Goal: Communication & Community: Answer question/provide support

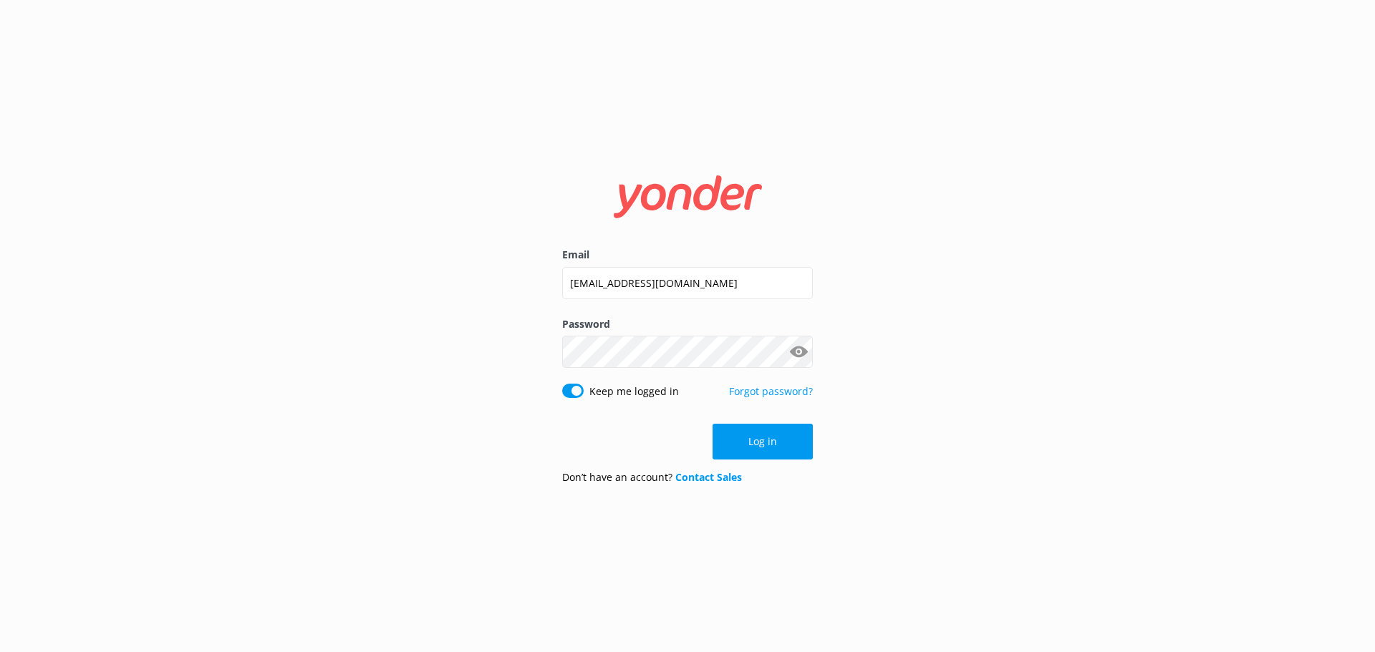
click at [761, 453] on button "Log in" at bounding box center [763, 442] width 100 height 36
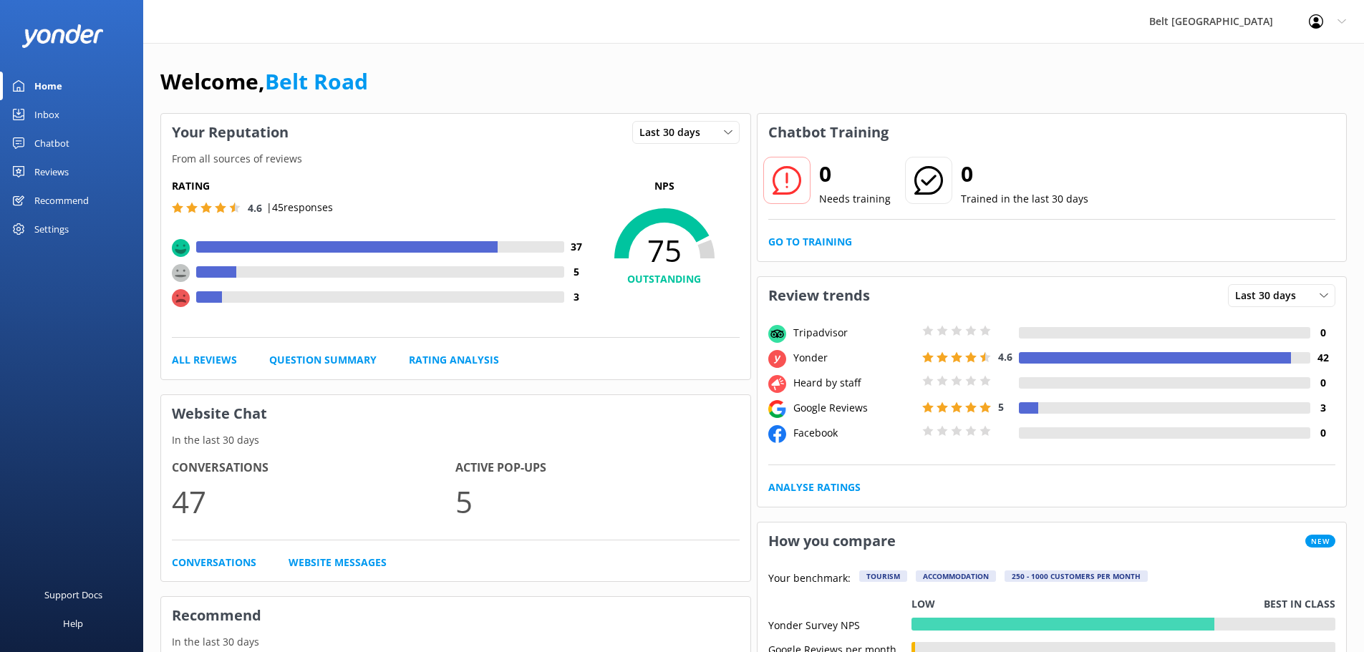
click at [63, 115] on link "Inbox" at bounding box center [71, 114] width 143 height 29
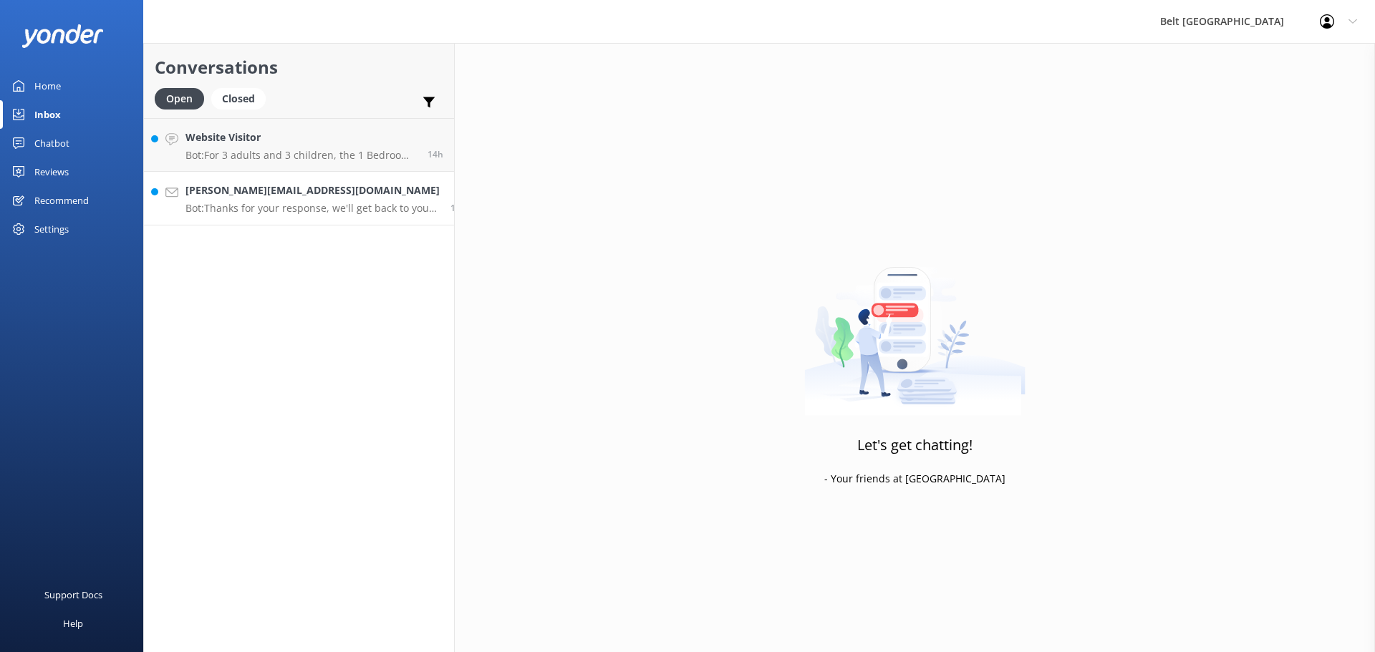
click at [274, 208] on p "Bot: Thanks for your response, we'll get back to you as soon as we can during o…" at bounding box center [312, 208] width 254 height 13
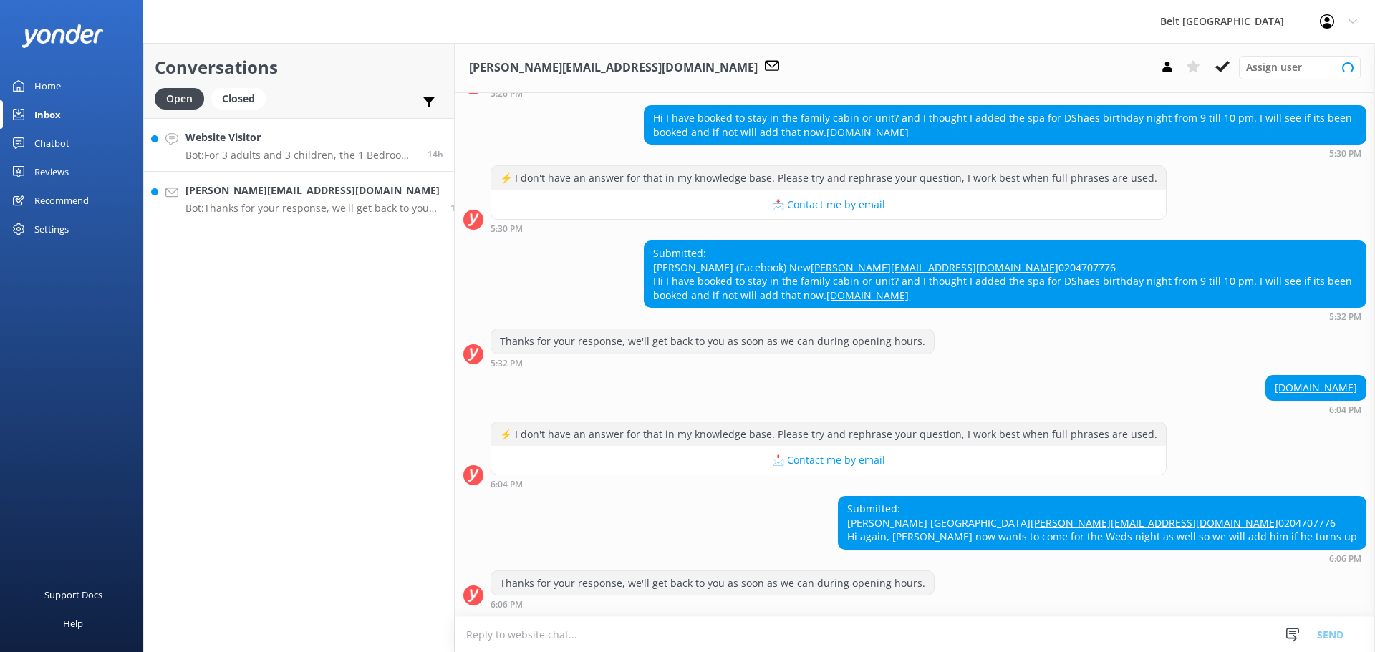
scroll to position [188, 0]
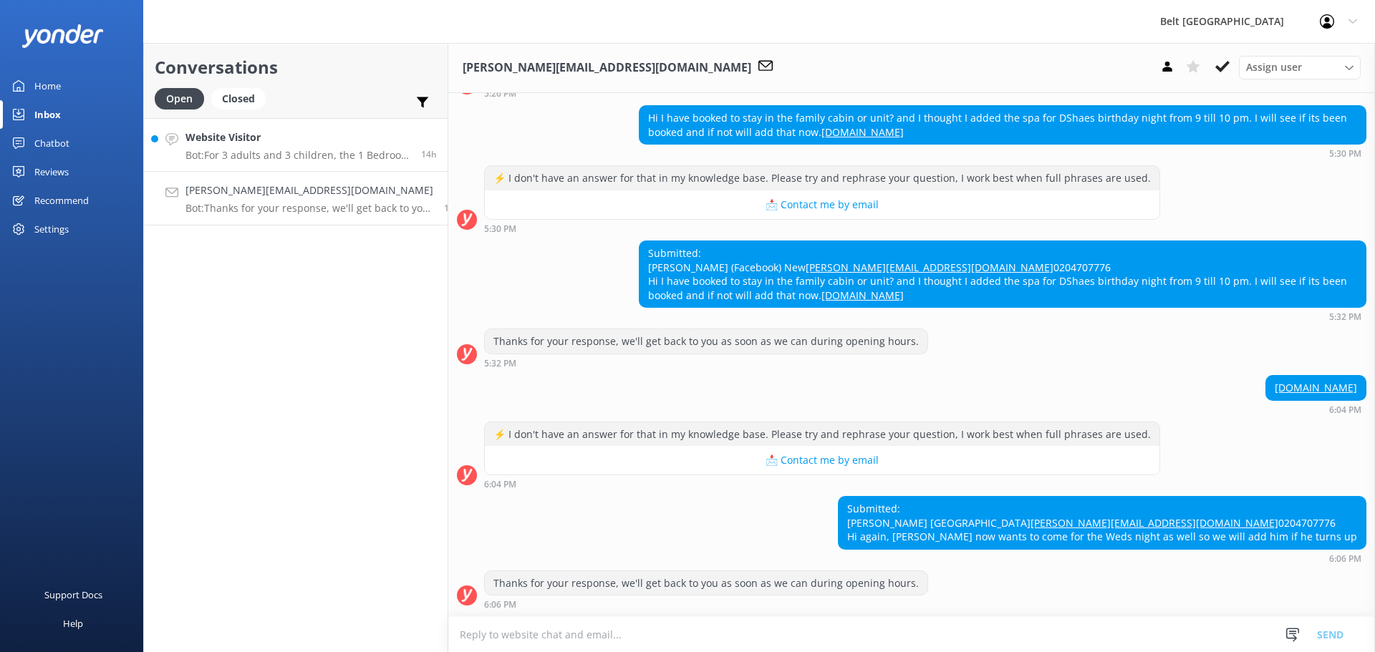
click at [286, 148] on div "Website Visitor Bot: For 3 adults and 3 children, the 1 Bedroom Self Contained …" at bounding box center [297, 145] width 225 height 31
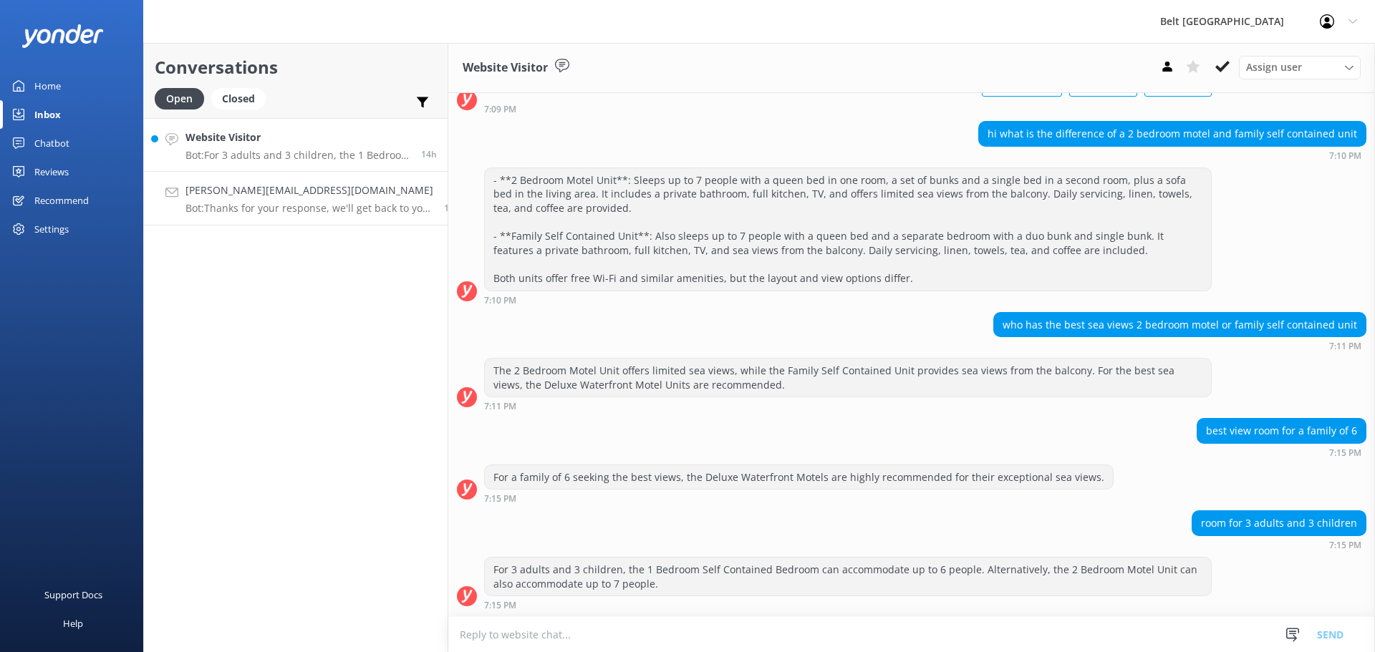
scroll to position [116, 0]
click at [286, 174] on link "[PERSON_NAME][EMAIL_ADDRESS][DOMAIN_NAME] Bot: Thanks for your response, we'll …" at bounding box center [296, 199] width 304 height 54
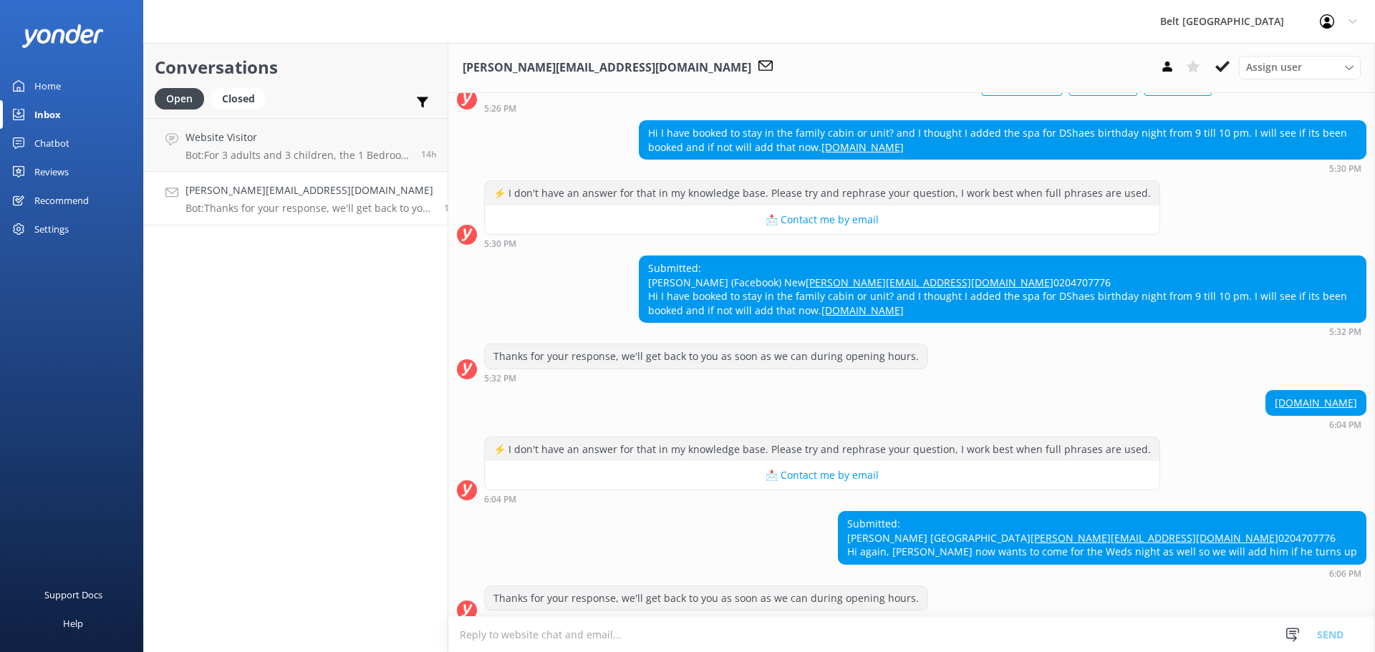
scroll to position [188, 0]
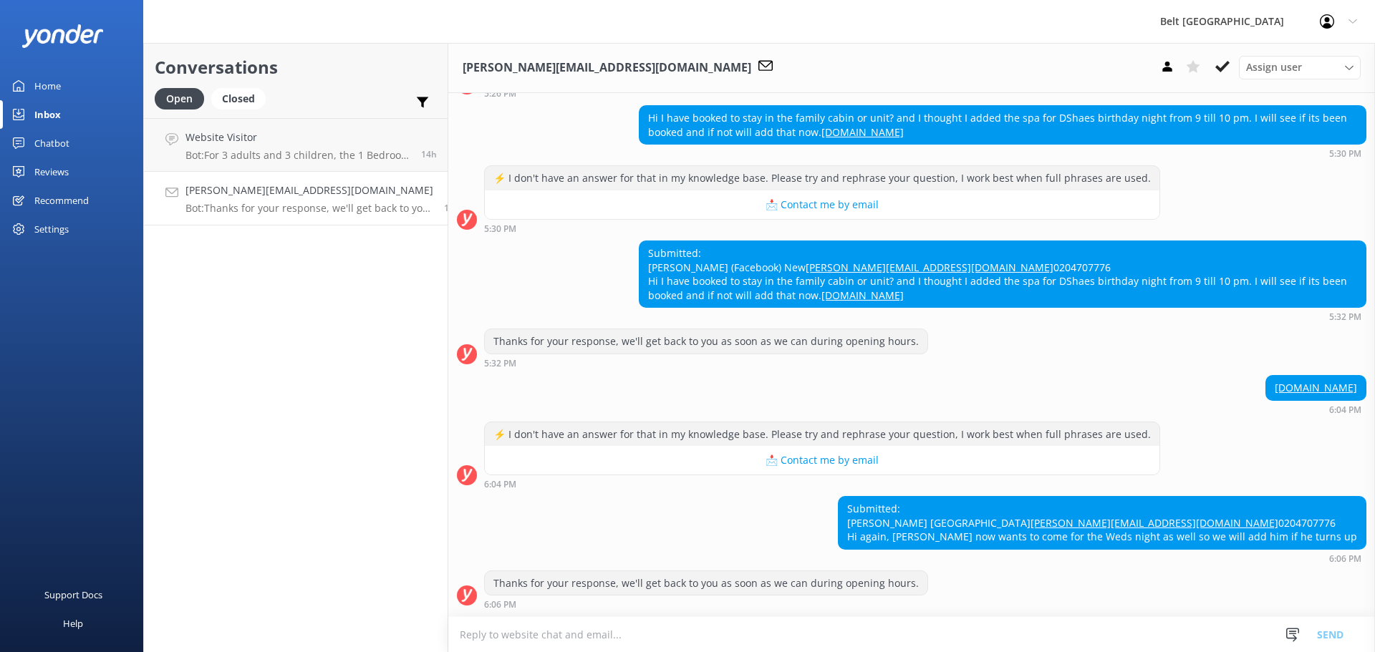
click at [799, 629] on textarea at bounding box center [911, 634] width 927 height 35
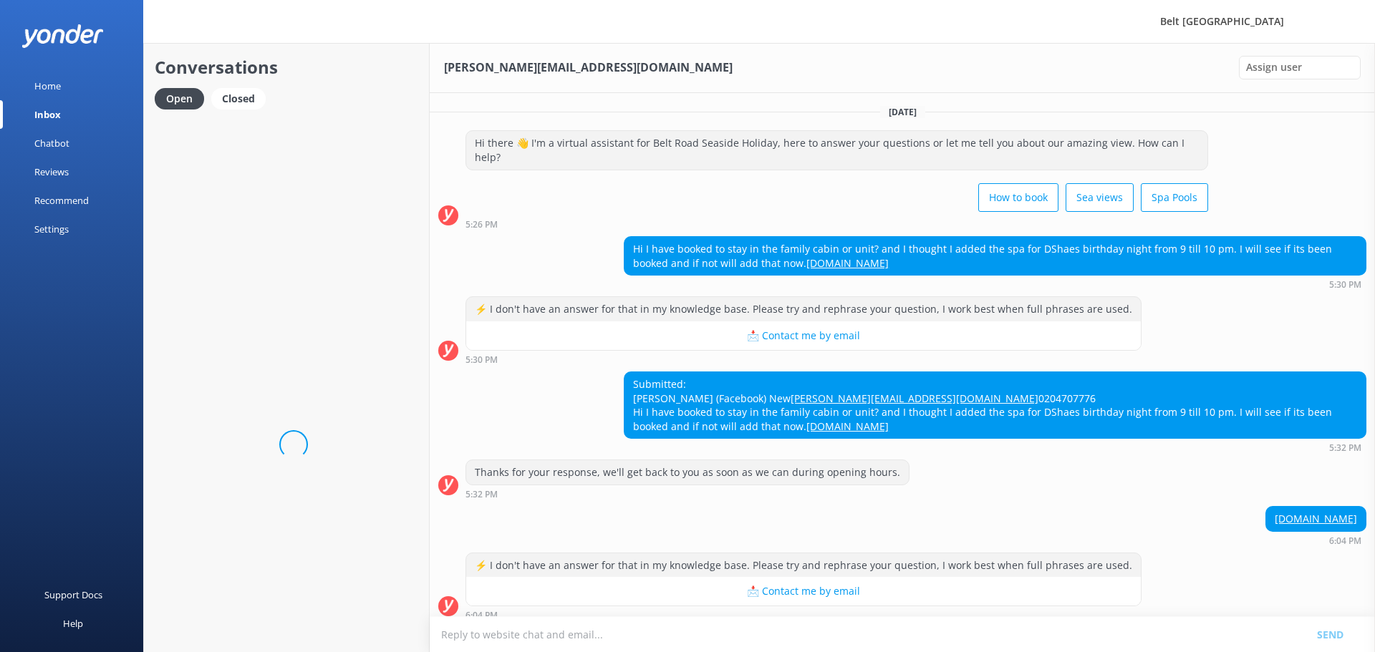
scroll to position [188, 0]
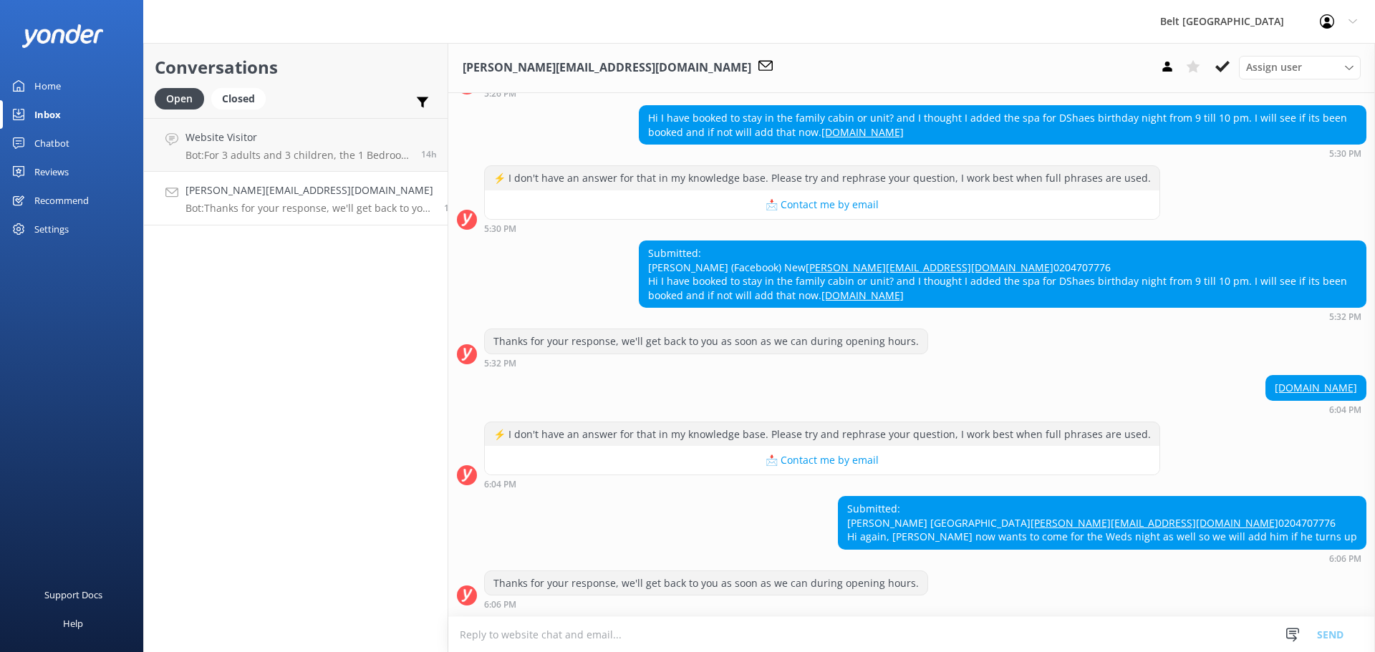
click at [703, 649] on textarea at bounding box center [911, 634] width 927 height 35
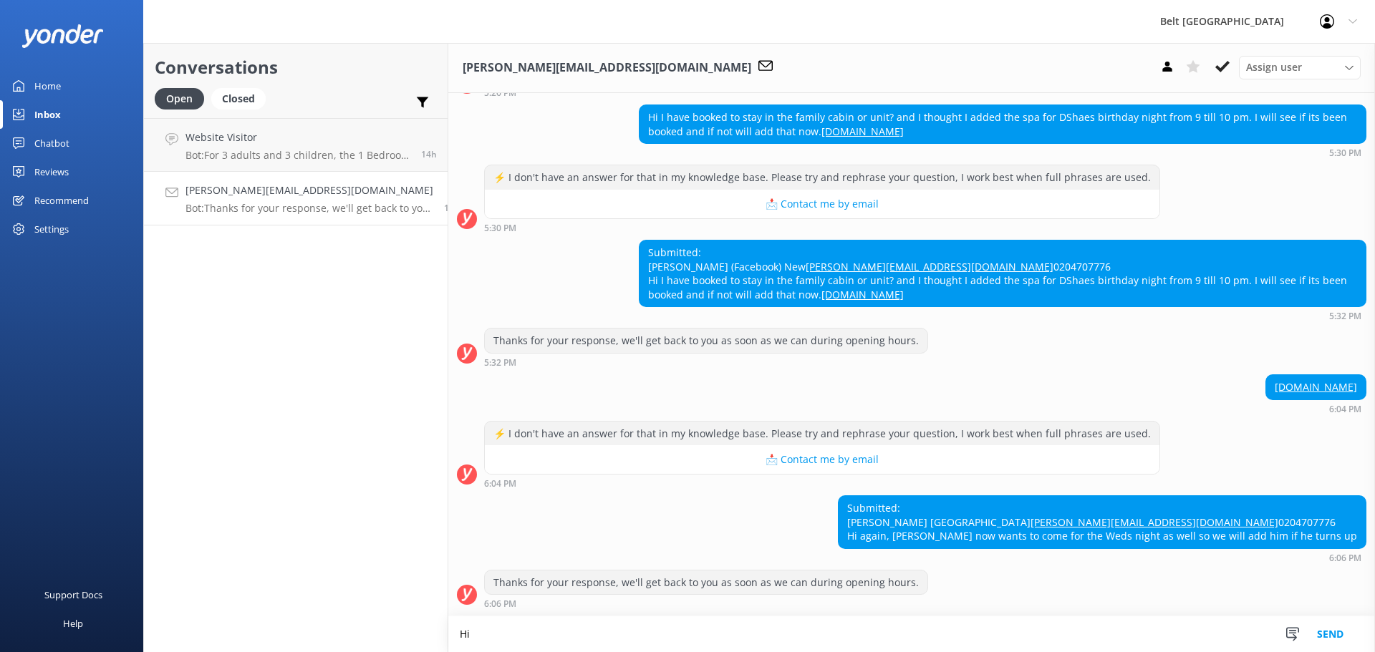
scroll to position [188, 0]
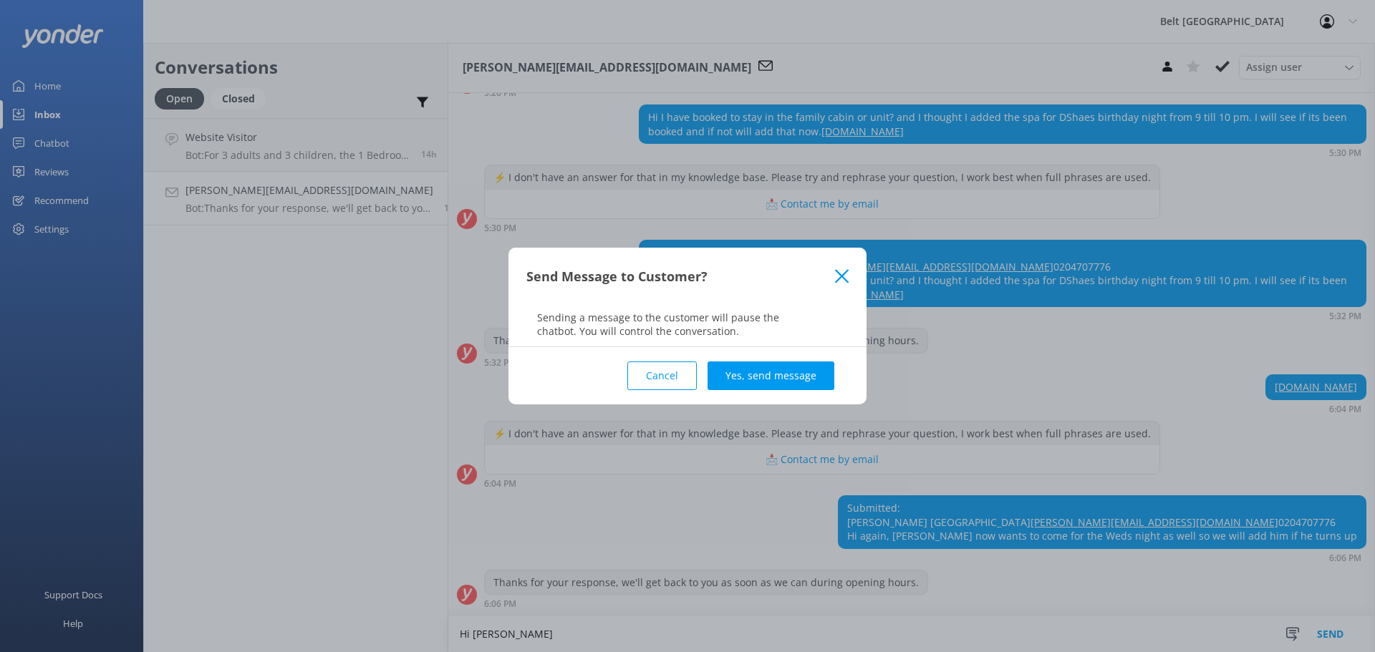
click at [654, 370] on button "Cancel" at bounding box center [661, 376] width 69 height 29
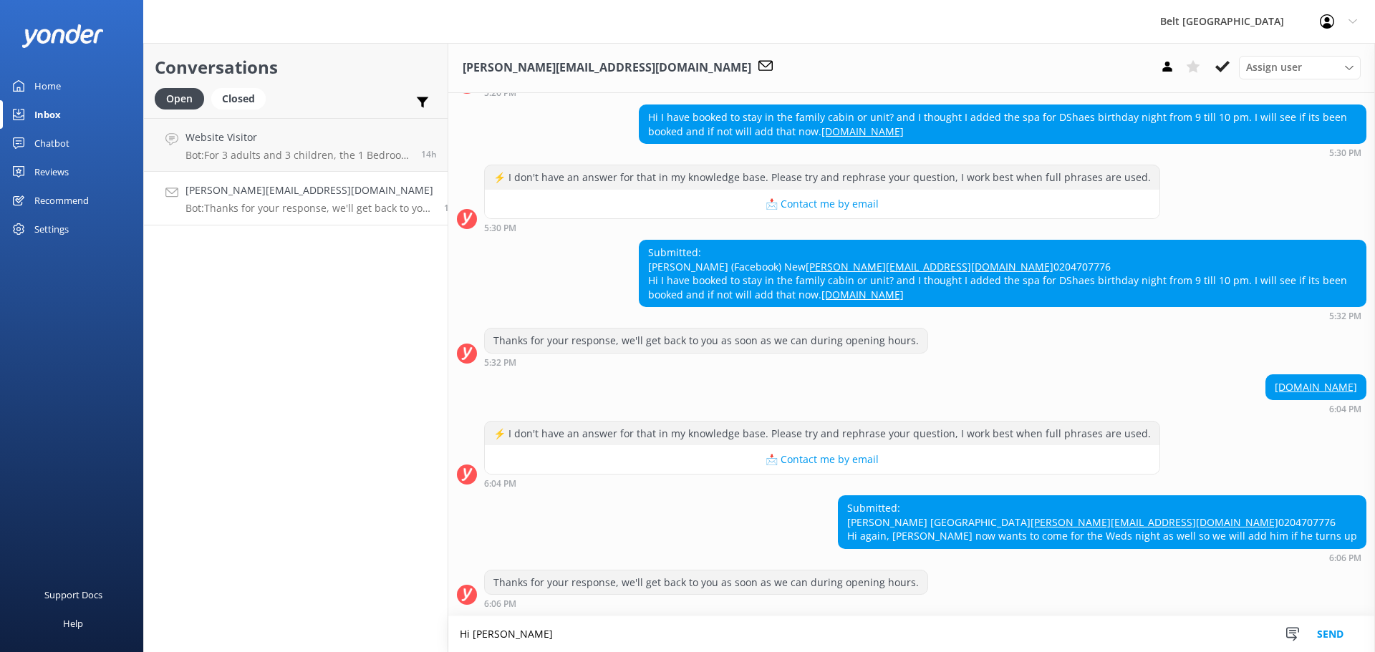
click at [515, 630] on textarea "Hi Sharon" at bounding box center [911, 635] width 927 height 36
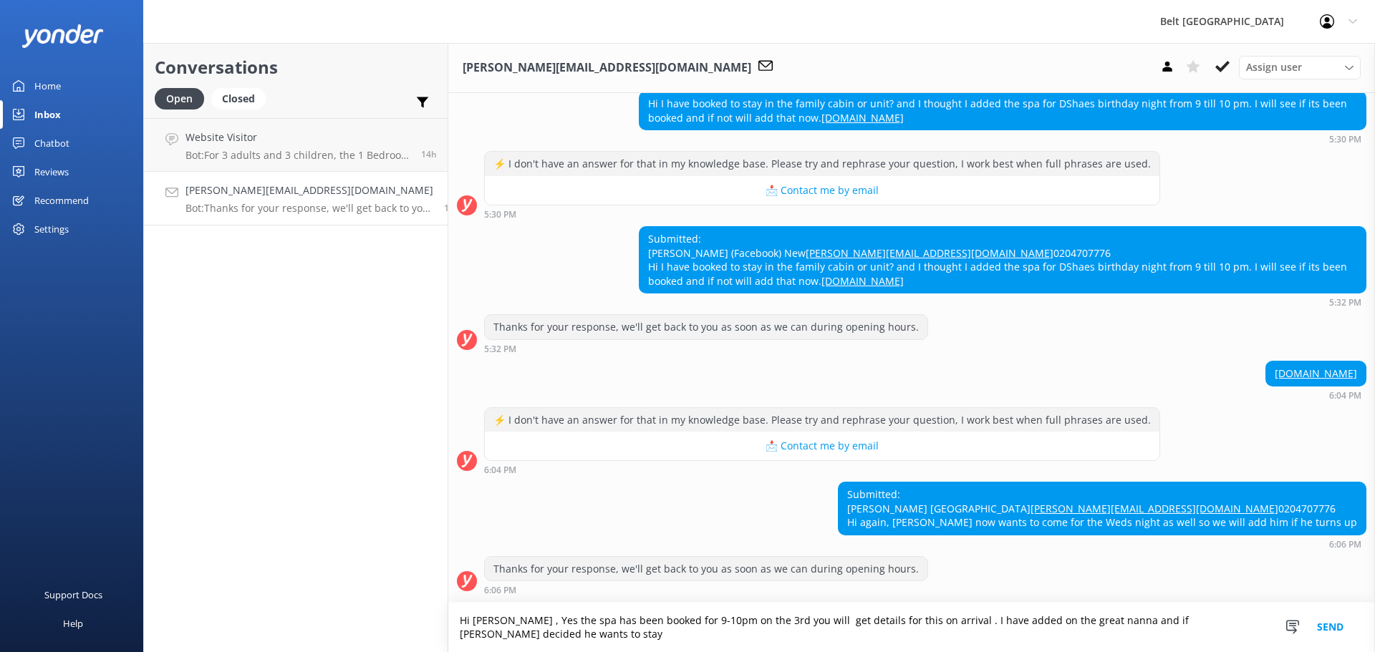
scroll to position [202, 0]
click at [1010, 613] on textarea "Hi Sharon , Yes the spa has been booked for 9-10pm on the 3rd you will get deta…" at bounding box center [911, 627] width 927 height 49
type textarea "Hi Sharon , Yes the spa has been booked for 9-10pm on the 3rd you will get deta…"
click at [1326, 630] on button "Send" at bounding box center [1330, 627] width 54 height 49
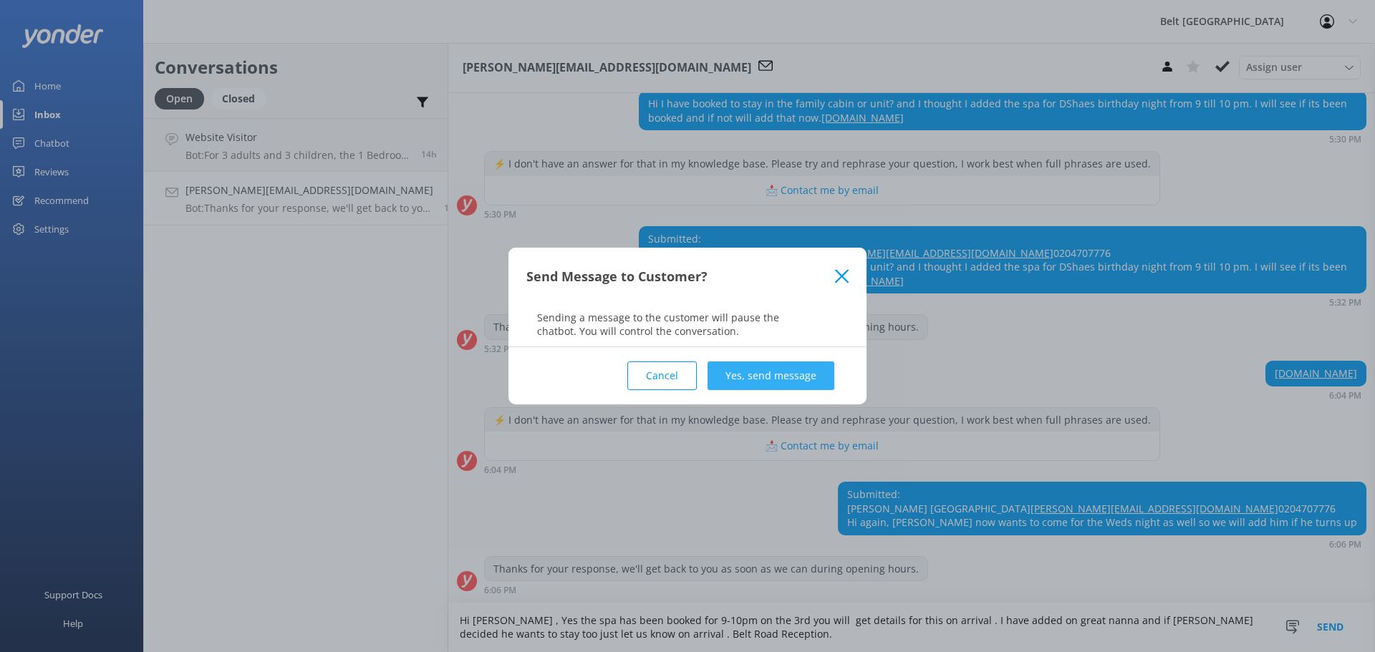
click at [785, 382] on button "Yes, send message" at bounding box center [771, 376] width 127 height 29
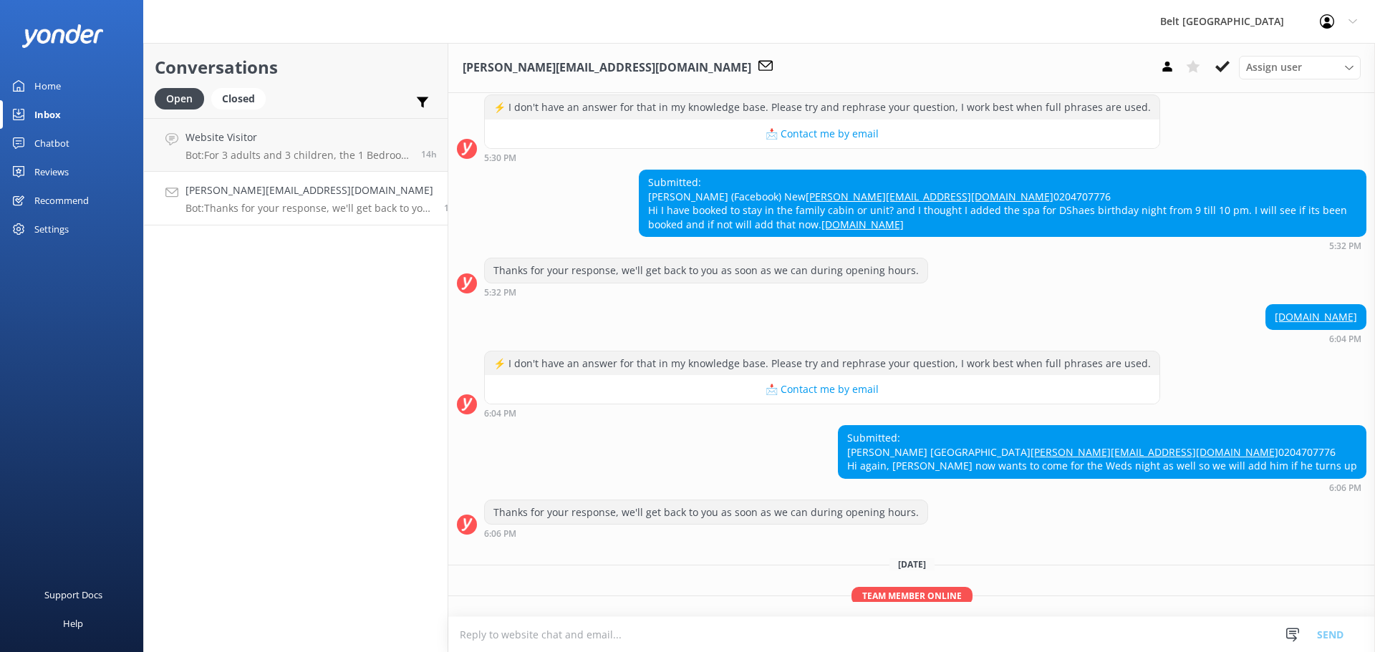
scroll to position [322, 0]
